Goal: Navigation & Orientation: Find specific page/section

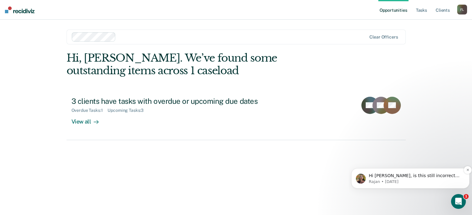
click at [407, 178] on p "Hi [PERSON_NAME], is this still incorrect on your end? We are working to resolv…" at bounding box center [414, 176] width 93 height 6
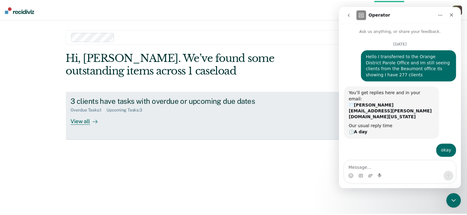
scroll to position [27, 0]
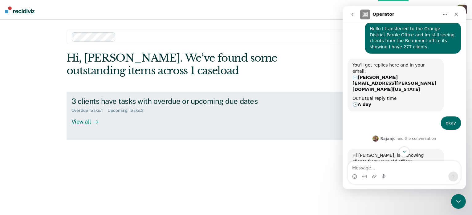
click at [90, 116] on div "View all" at bounding box center [88, 119] width 34 height 12
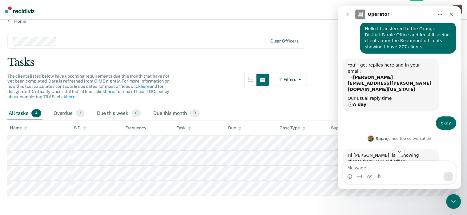
scroll to position [17, 0]
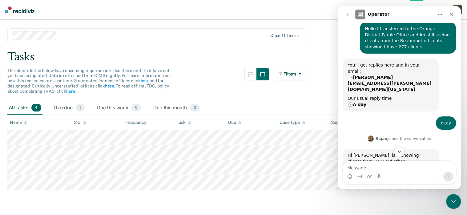
click at [211, 71] on div "The clients listed below have upcoming requirements due this month that have no…" at bounding box center [156, 84] width 299 height 33
